Goal: Task Accomplishment & Management: Use online tool/utility

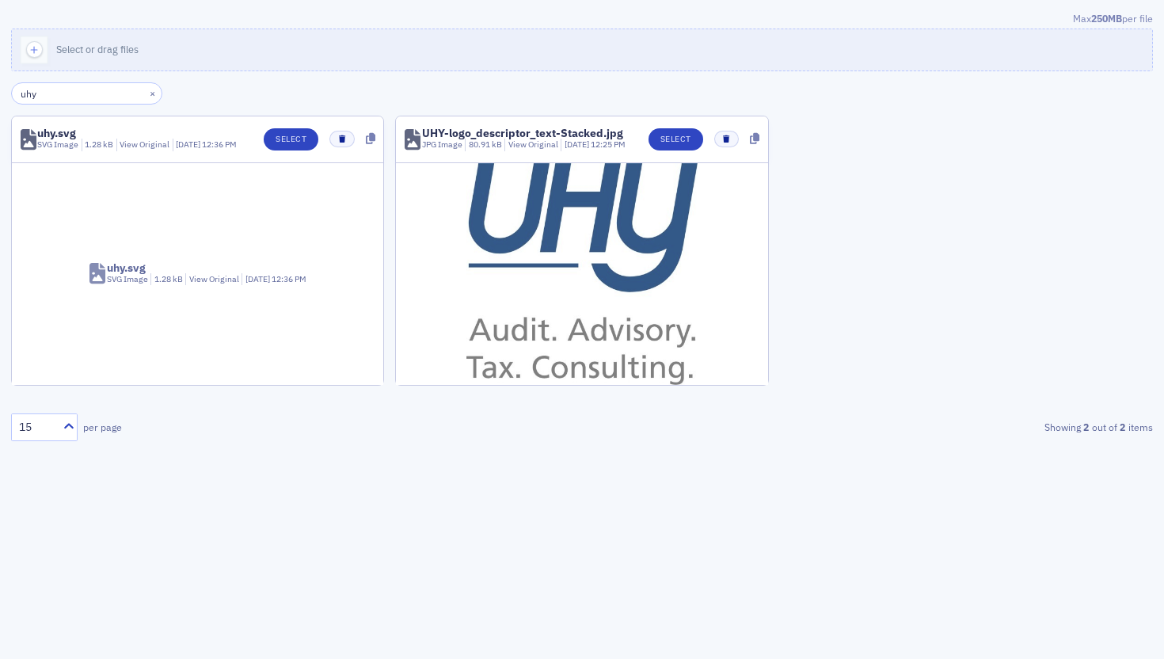
type input "uhy"
click at [576, 246] on img at bounding box center [582, 274] width 232 height 222
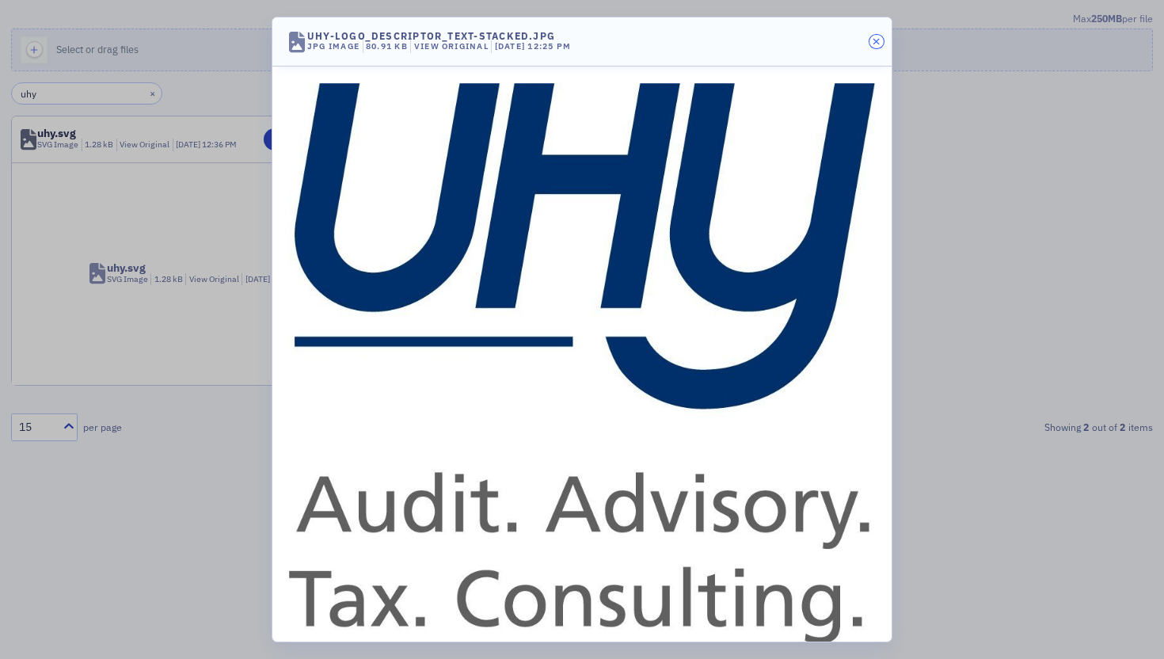
click at [878, 44] on icon "button" at bounding box center [876, 42] width 7 height 10
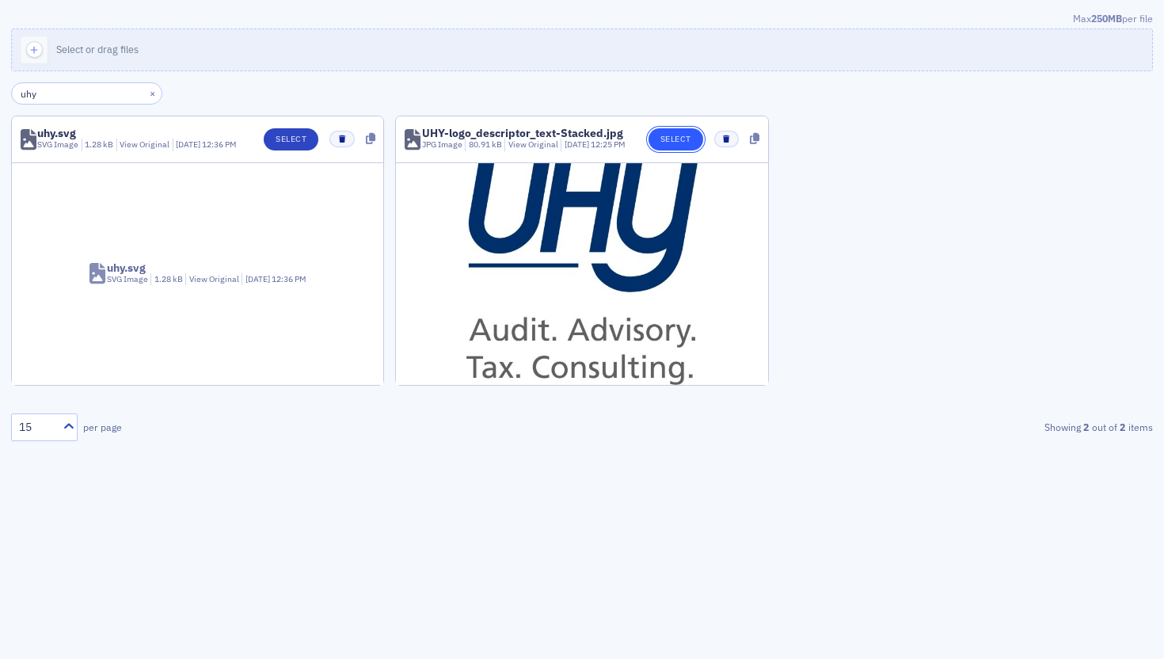
click at [682, 139] on button "Select" at bounding box center [676, 139] width 55 height 22
type input "u"
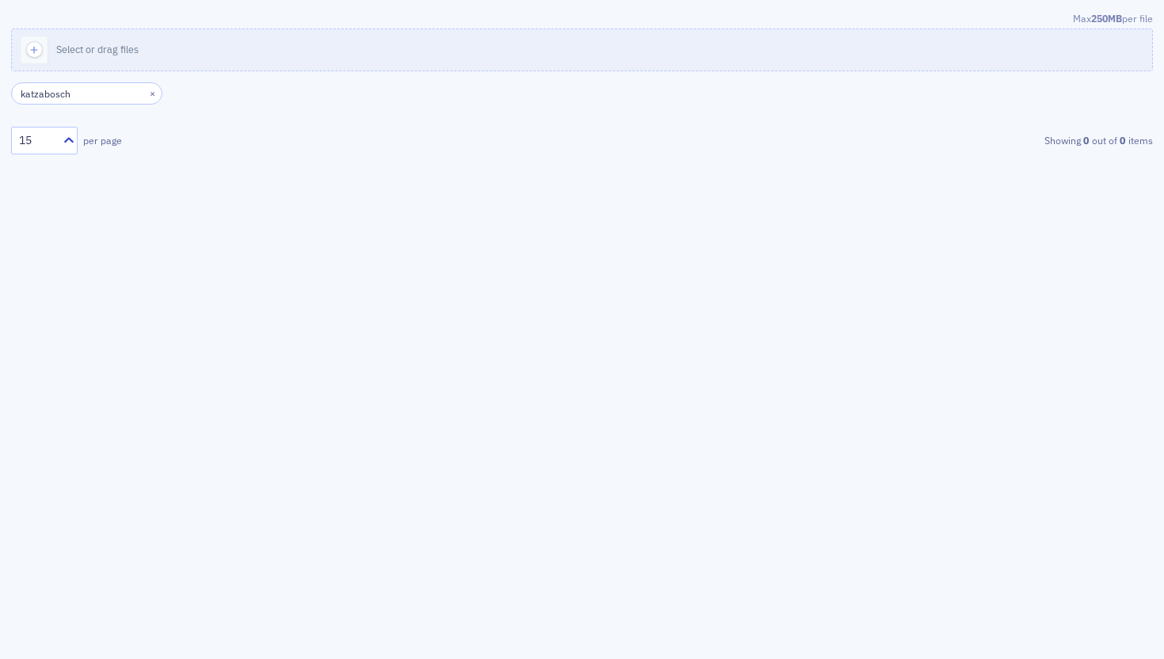
type input "katzabosch"
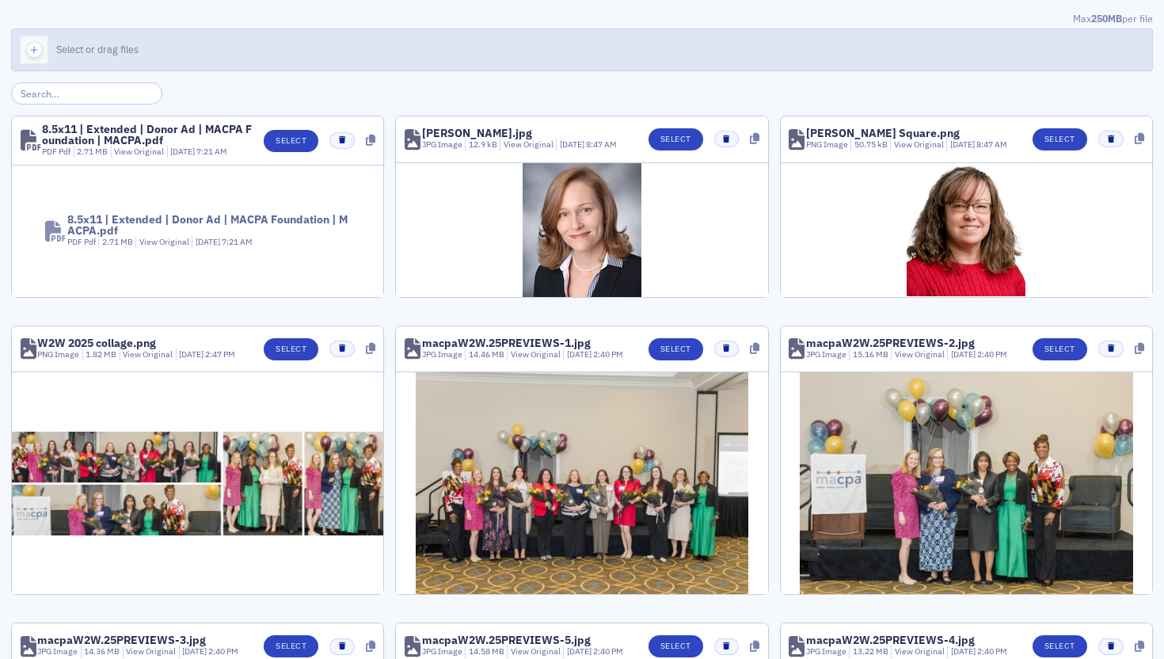
click at [35, 44] on icon "button" at bounding box center [34, 50] width 14 height 14
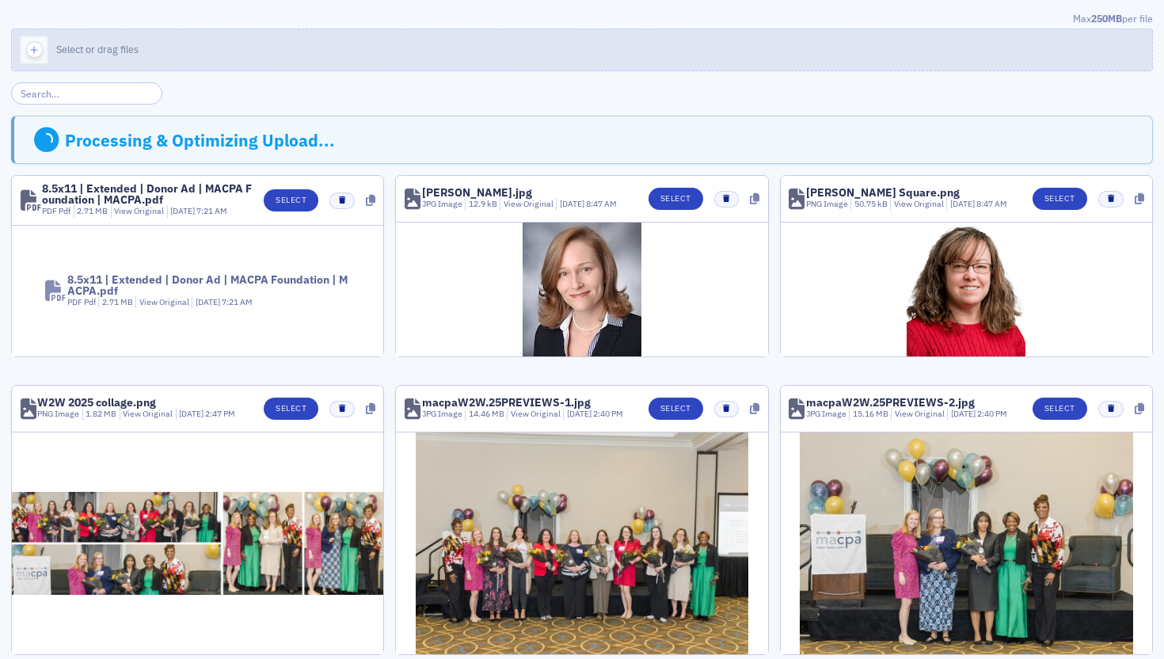
click at [34, 48] on icon "button" at bounding box center [34, 50] width 14 height 14
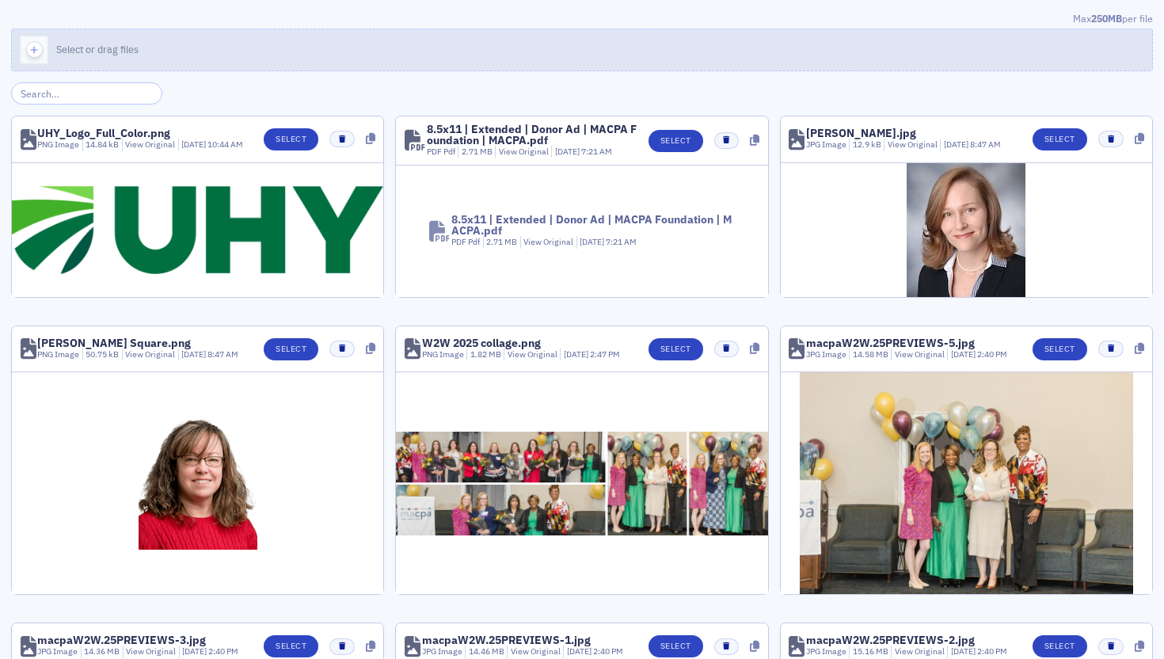
click at [30, 44] on icon "button" at bounding box center [34, 50] width 14 height 14
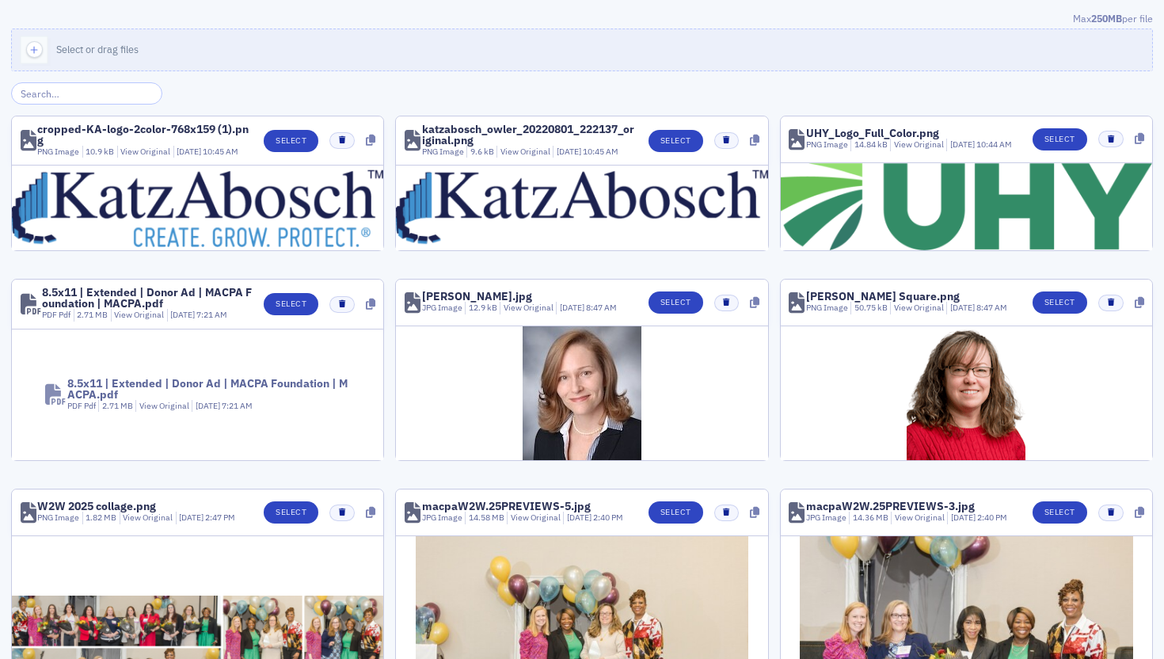
click at [911, 209] on img at bounding box center [966, 207] width 371 height 88
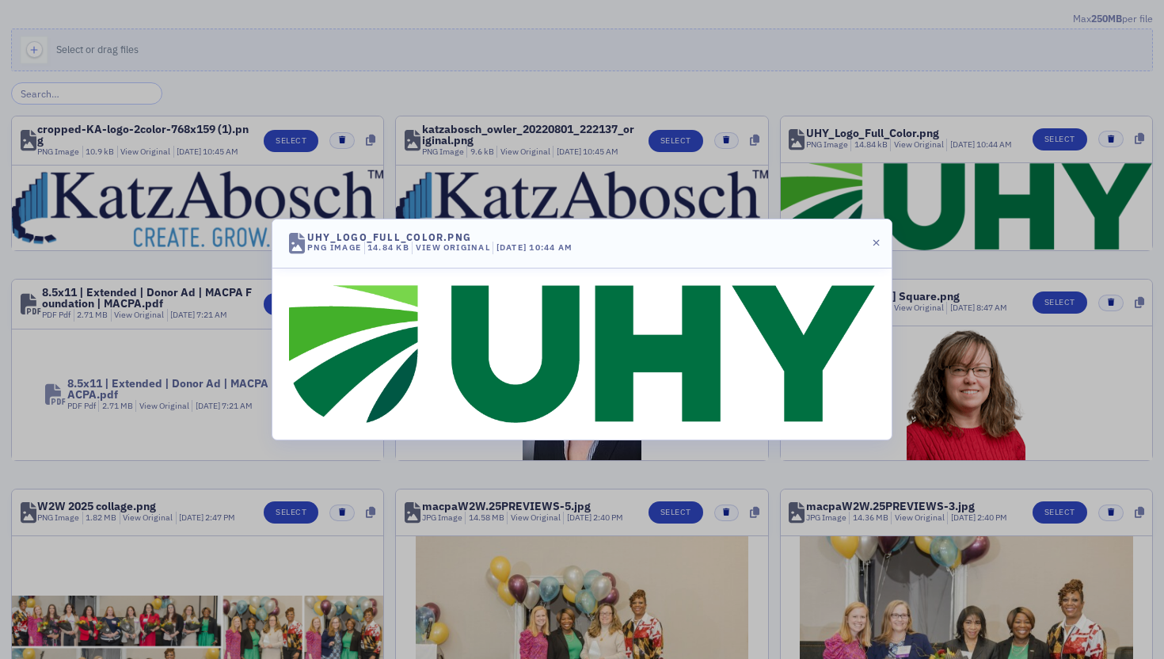
click at [648, 360] on img at bounding box center [582, 354] width 586 height 139
click at [1099, 137] on div at bounding box center [582, 329] width 1164 height 659
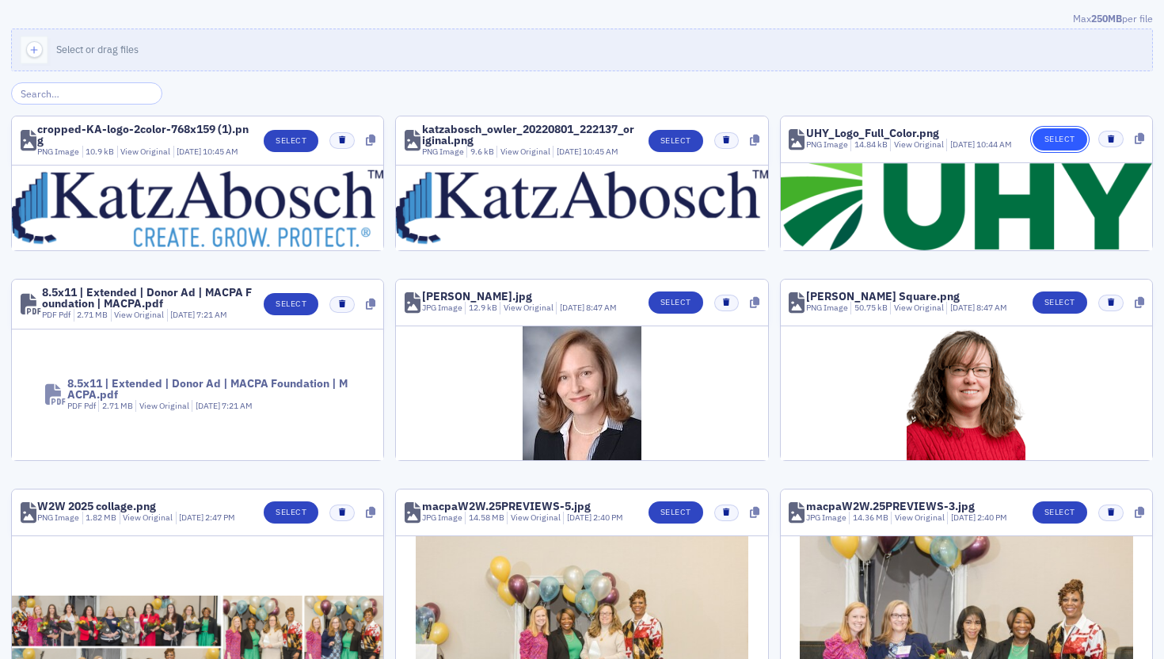
click at [1041, 139] on button "Select" at bounding box center [1060, 139] width 55 height 22
